Goal: Navigation & Orientation: Find specific page/section

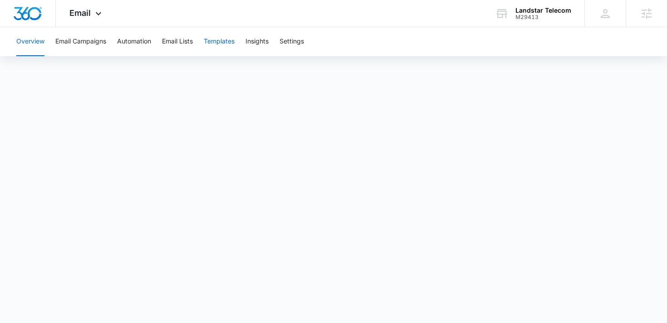
click at [234, 45] on button "Templates" at bounding box center [219, 41] width 31 height 29
click at [229, 42] on button "Templates" at bounding box center [219, 41] width 31 height 29
click at [87, 44] on button "Email Campaigns" at bounding box center [80, 41] width 51 height 29
click at [209, 42] on button "Templates" at bounding box center [219, 41] width 31 height 29
click at [93, 10] on div "Email Apps Reputation Websites Forms CRM Email Social Shop Content Ads Intellig…" at bounding box center [87, 13] width 62 height 27
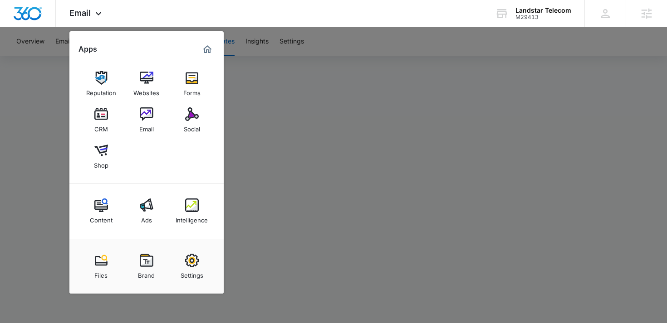
click at [189, 116] on img at bounding box center [192, 114] width 14 height 14
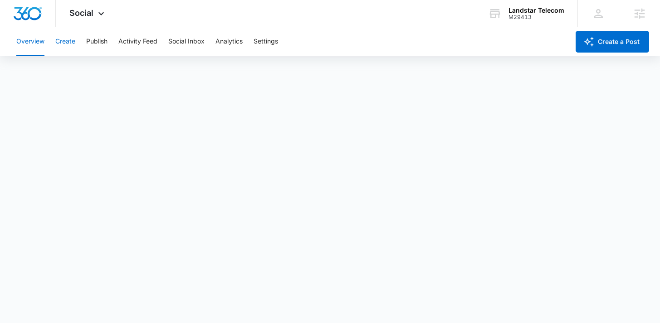
click at [68, 45] on button "Create" at bounding box center [65, 41] width 20 height 29
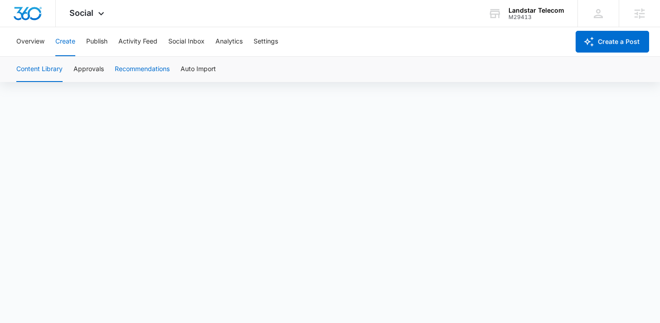
scroll to position [6, 0]
drag, startPoint x: 87, startPoint y: 64, endPoint x: 104, endPoint y: 75, distance: 20.0
click at [87, 64] on button "Approvals" at bounding box center [88, 69] width 30 height 25
click at [33, 14] on img "Dashboard" at bounding box center [27, 14] width 29 height 14
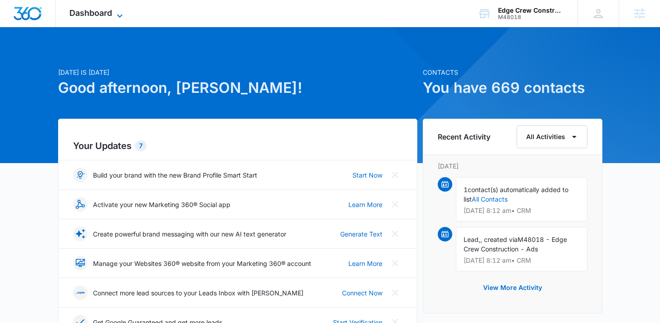
click at [111, 15] on span "Dashboard" at bounding box center [90, 13] width 43 height 10
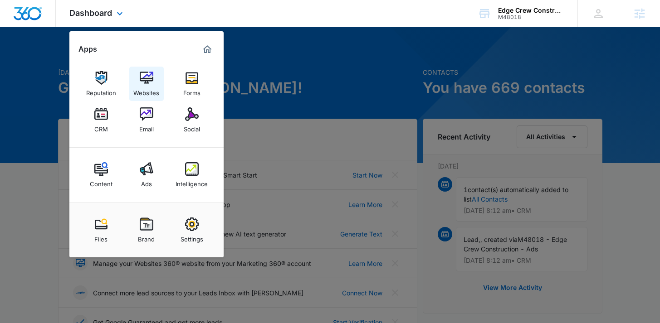
click at [148, 95] on div "Websites" at bounding box center [146, 91] width 26 height 12
